Goal: Task Accomplishment & Management: Use online tool/utility

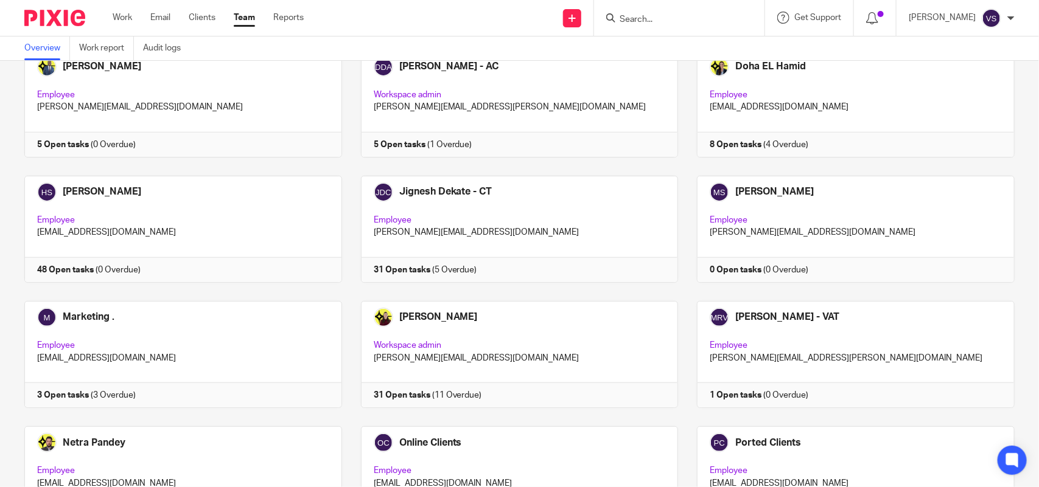
scroll to position [800, 0]
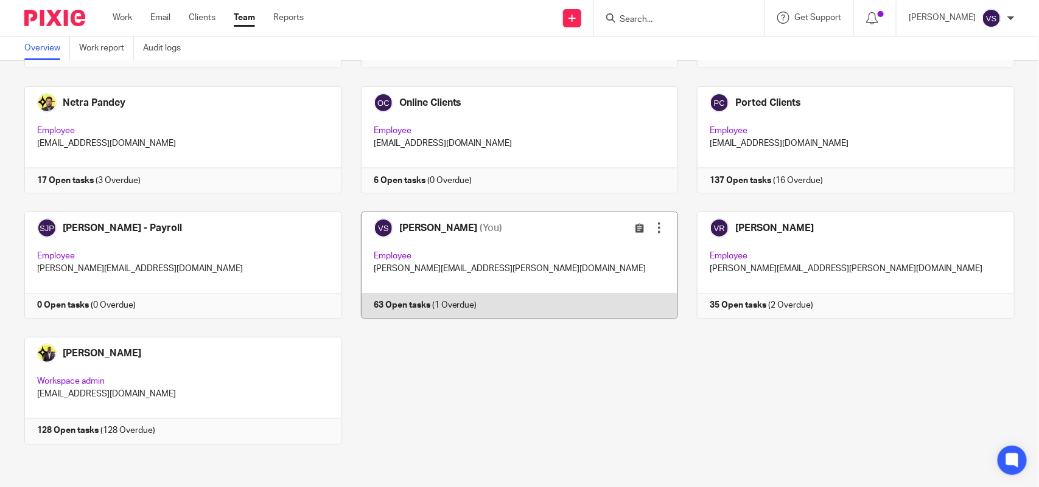
click at [539, 250] on link at bounding box center [510, 265] width 337 height 107
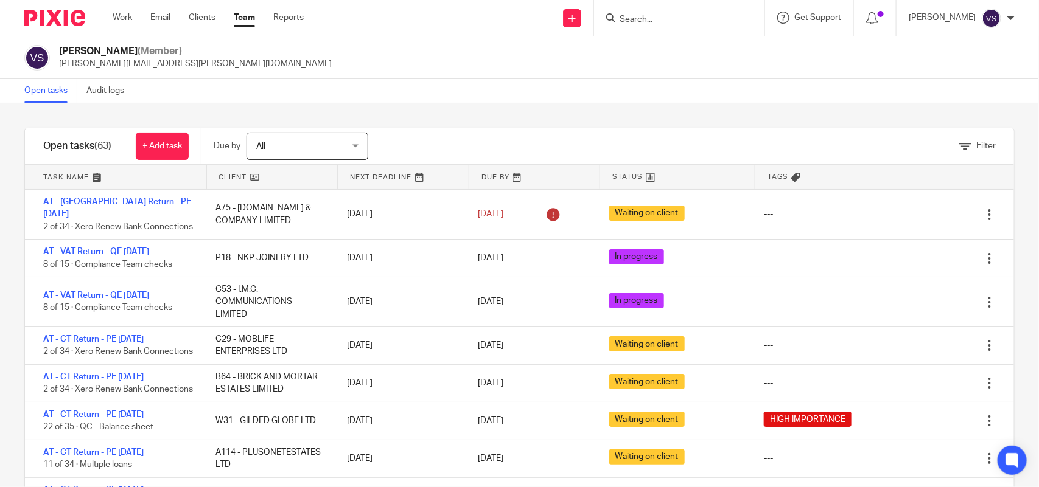
click at [520, 89] on div "Open tasks Audit logs" at bounding box center [519, 91] width 1039 height 24
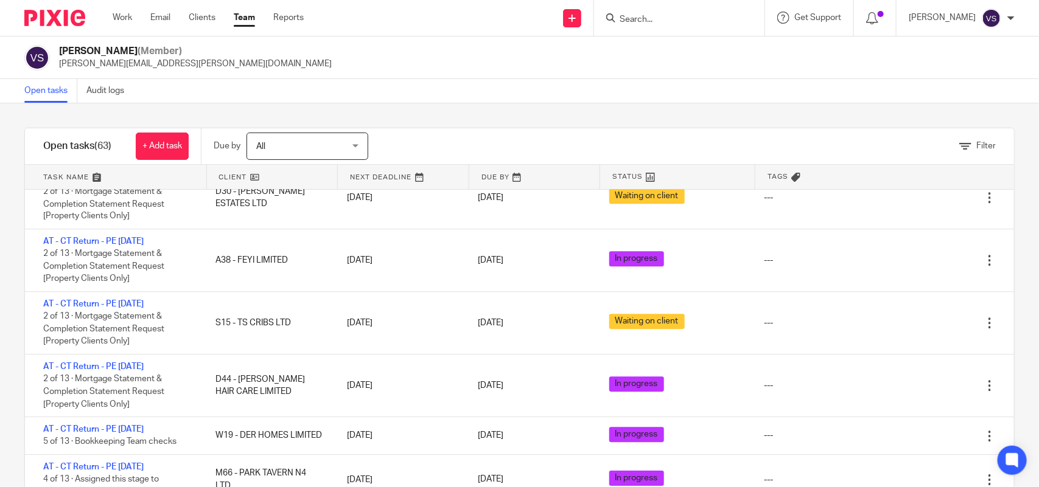
scroll to position [1826, 0]
